Goal: Book appointment/travel/reservation

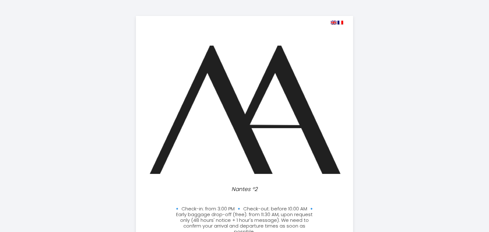
select select
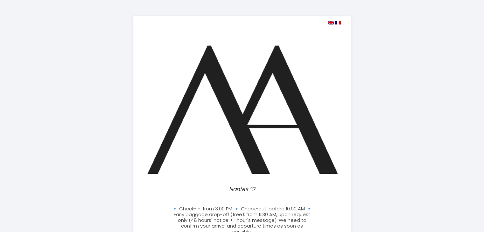
scroll to position [164, 0]
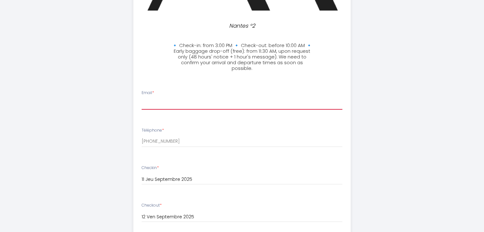
click at [202, 100] on input "Email *" at bounding box center [242, 103] width 201 height 11
type input "[PERSON_NAME][EMAIL_ADDRESS][DOMAIN_NAME]"
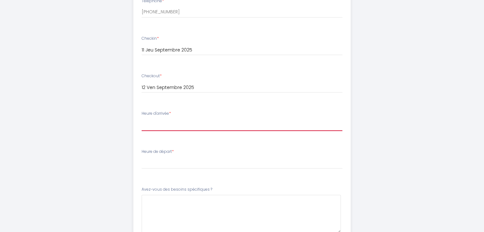
click at [202, 121] on select "10:30 11:00 11:30 12:00 12:30 13:00 13:30 14:00 14:30 15:00 15:30 16:00 16:30 1…" at bounding box center [242, 125] width 201 height 12
select select "19:30"
click at [142, 119] on select "10:30 11:00 11:30 12:00 12:30 13:00 13:30 14:00 14:30 15:00 15:30 16:00 16:30 1…" at bounding box center [242, 125] width 201 height 12
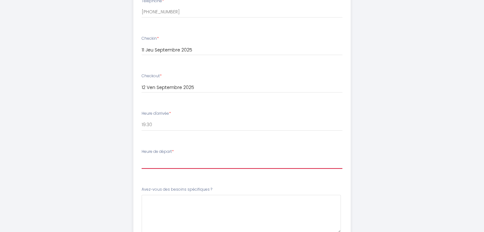
click at [239, 158] on select "00:00 00:30 01:00 01:30 02:00 02:30 03:00 03:30 04:00 04:30 05:00 05:30 06:00 0…" at bounding box center [242, 163] width 201 height 12
select select "10:00"
click at [142, 157] on select "00:00 00:30 01:00 01:30 02:00 02:30 03:00 03:30 04:00 04:30 05:00 05:30 06:00 0…" at bounding box center [242, 163] width 201 height 12
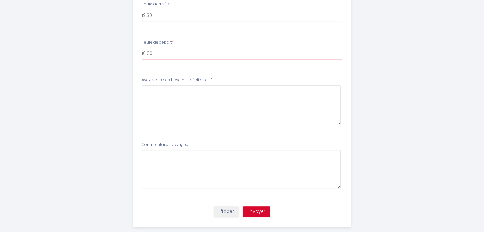
scroll to position [413, 0]
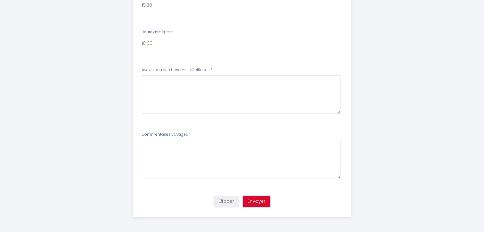
click at [250, 205] on button "Envoyer" at bounding box center [256, 201] width 27 height 11
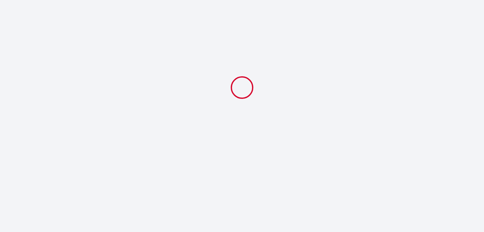
select select "19:30"
select select "10:00"
